Goal: Obtain resource: Obtain resource

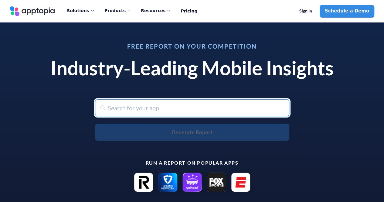
click at [127, 113] on input "text" at bounding box center [192, 107] width 194 height 17
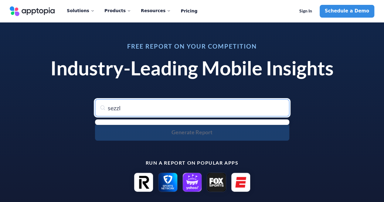
type input "sezzle"
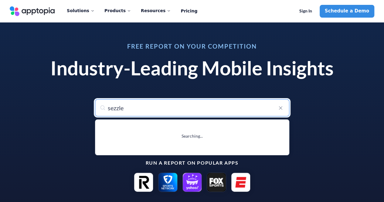
type input "sezzle - Buy Now, Pay Later"
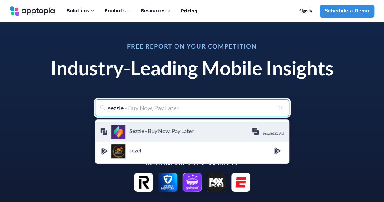
click at [146, 129] on h4 "Sezzle - Buy Now, Pay Later" at bounding box center [190, 130] width 122 height 7
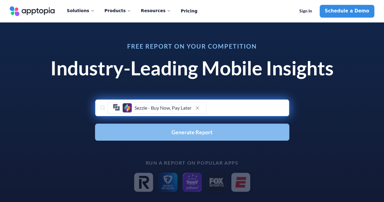
click at [159, 134] on button "Generate Report" at bounding box center [192, 131] width 194 height 17
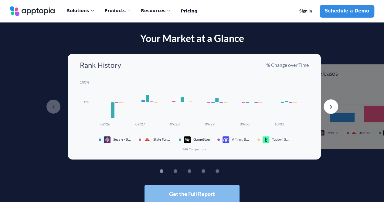
click at [180, 193] on span "Get the Full Report" at bounding box center [192, 193] width 46 height 5
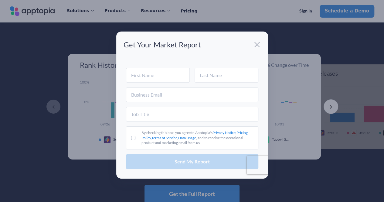
click at [256, 46] on span at bounding box center [257, 45] width 12 height 12
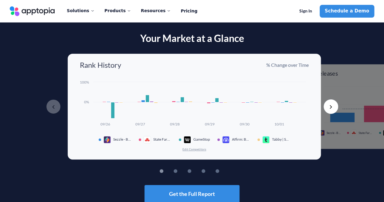
click at [333, 109] on button "Next" at bounding box center [330, 106] width 15 height 15
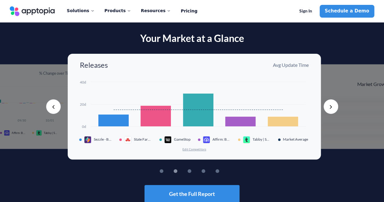
click at [333, 109] on button "Next" at bounding box center [330, 106] width 15 height 15
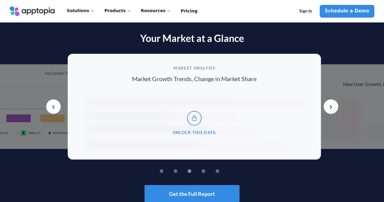
click at [332, 109] on button "Next" at bounding box center [330, 106] width 15 height 15
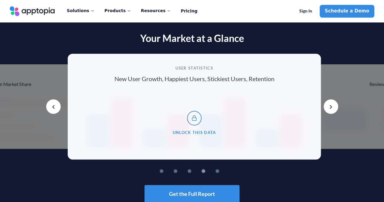
click at [181, 10] on link "Pricing" at bounding box center [189, 11] width 17 height 13
